Goal: Browse casually

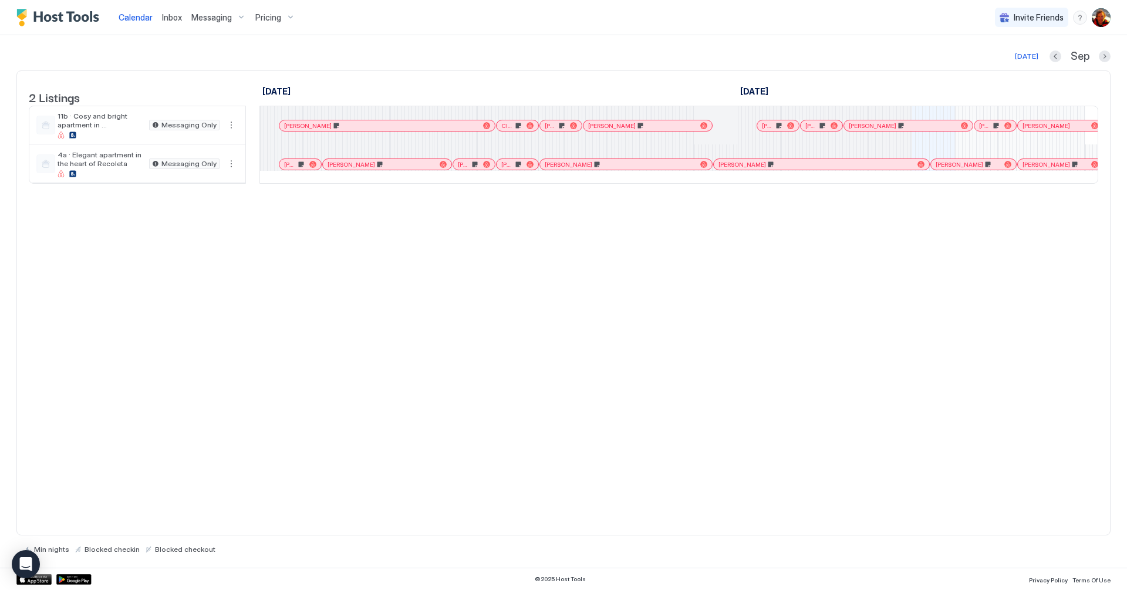
scroll to position [0, 463]
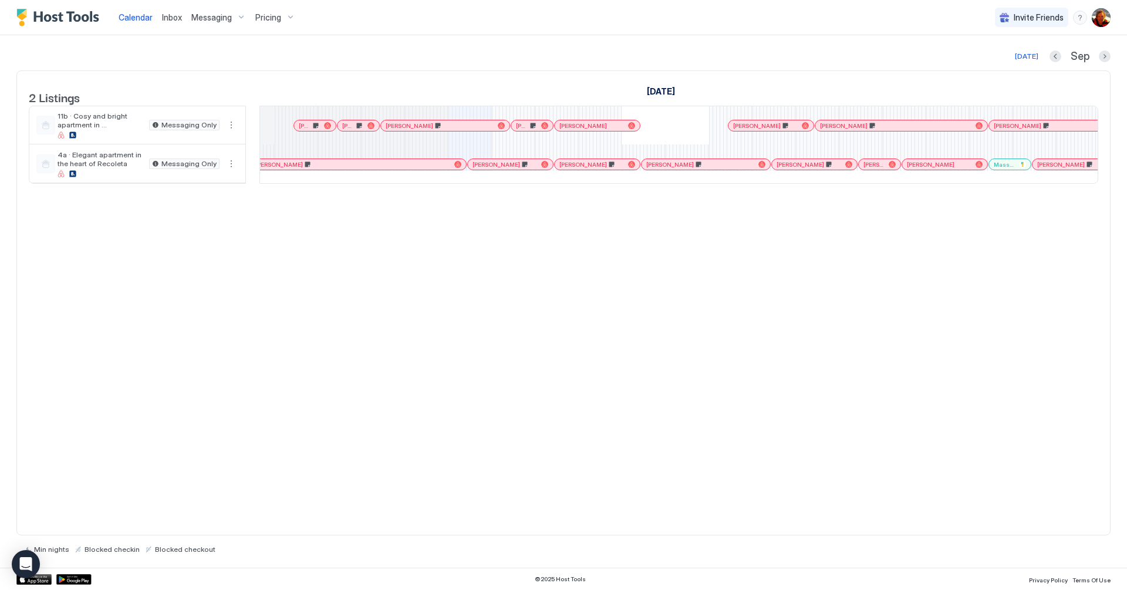
click at [475, 169] on div at bounding box center [475, 164] width 9 height 9
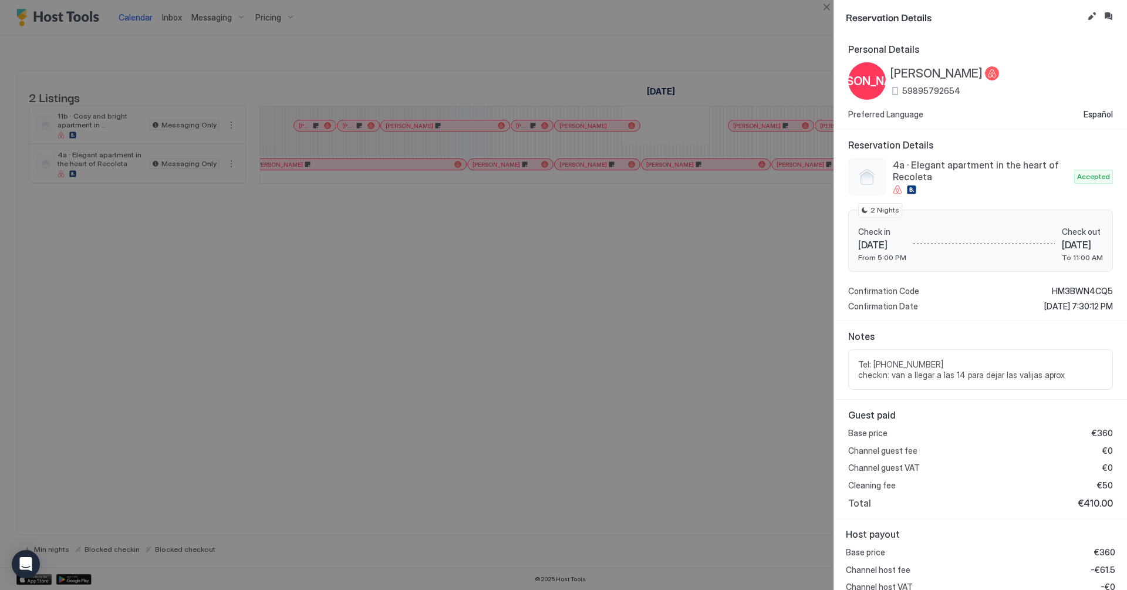
click at [701, 352] on div at bounding box center [563, 295] width 1127 height 590
click at [829, 15] on div at bounding box center [563, 295] width 1127 height 590
click at [829, 11] on button "Close" at bounding box center [826, 7] width 14 height 14
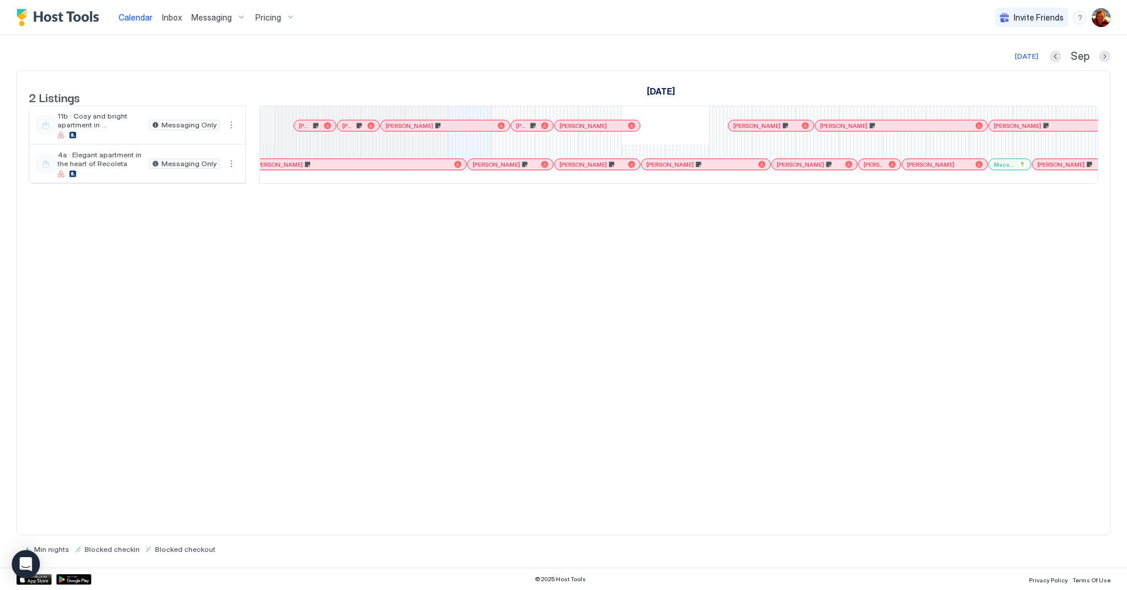
click at [372, 169] on div at bounding box center [372, 164] width 9 height 9
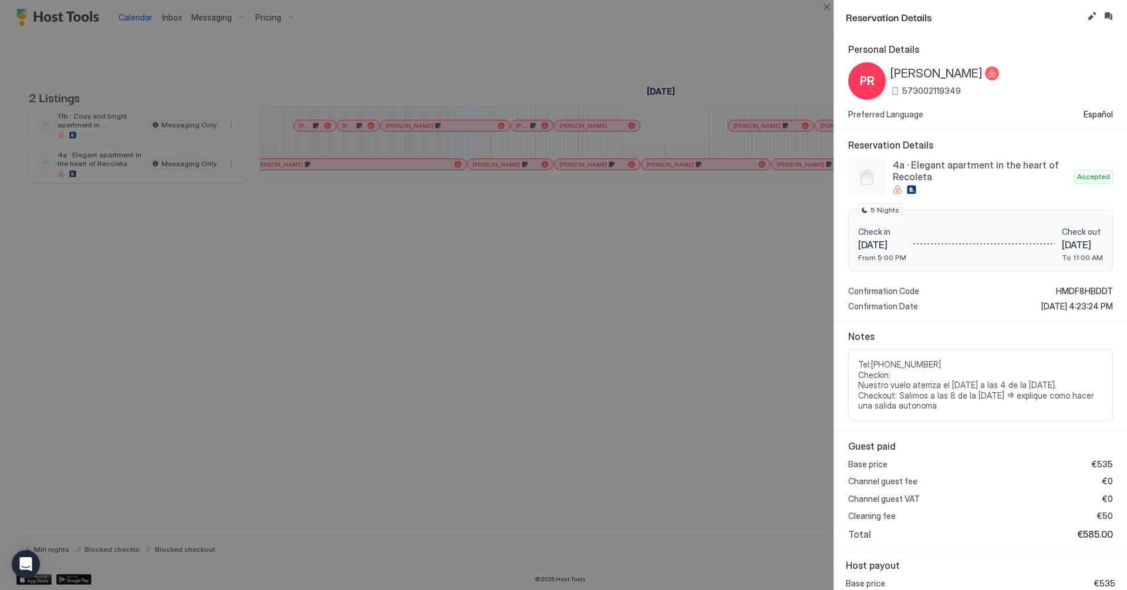
click at [787, 404] on div at bounding box center [563, 295] width 1127 height 590
